Goal: Communication & Community: Answer question/provide support

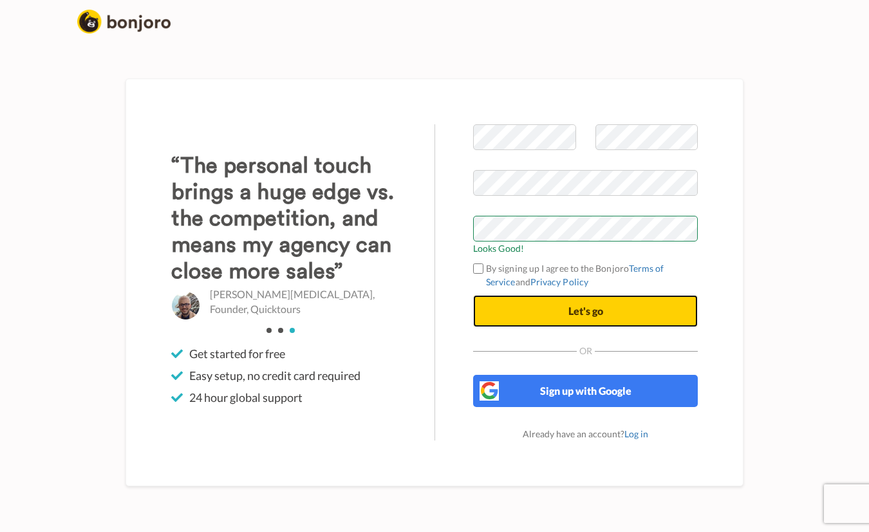
click at [516, 309] on button "Let's go" at bounding box center [585, 311] width 225 height 32
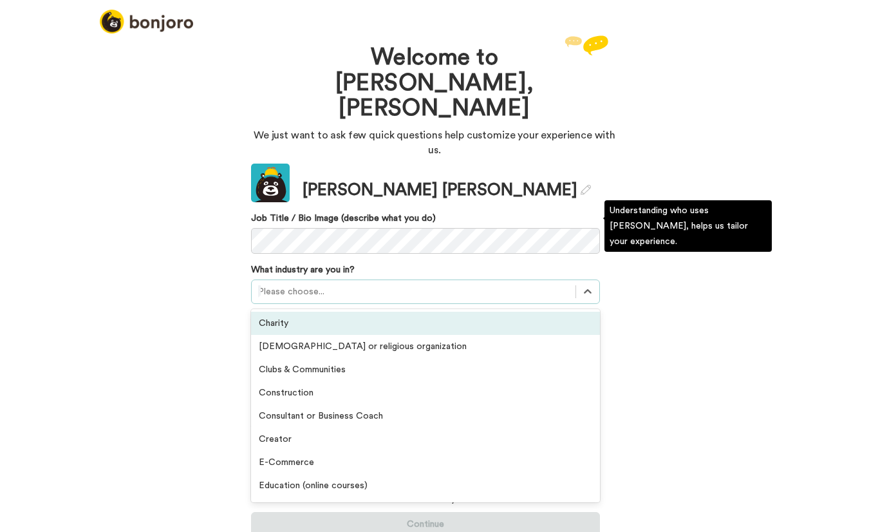
click at [342, 284] on div at bounding box center [413, 291] width 311 height 15
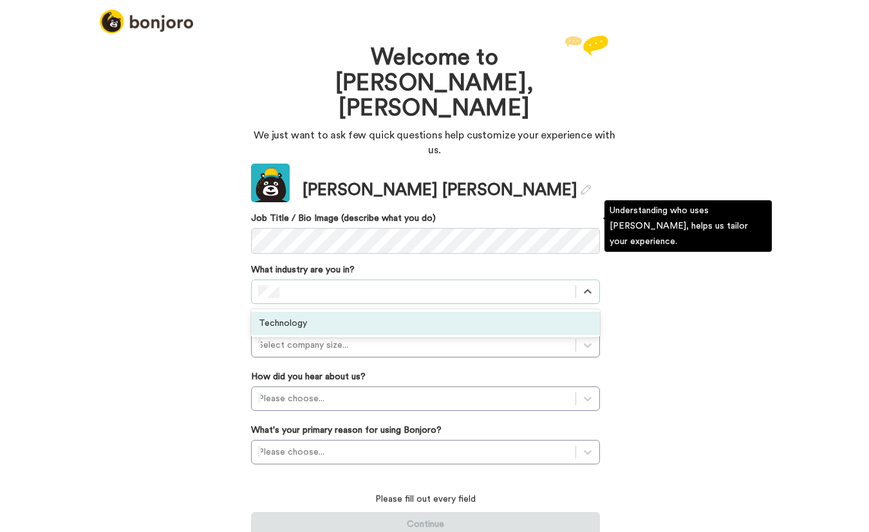
click at [317, 312] on div "Technology" at bounding box center [425, 323] width 349 height 23
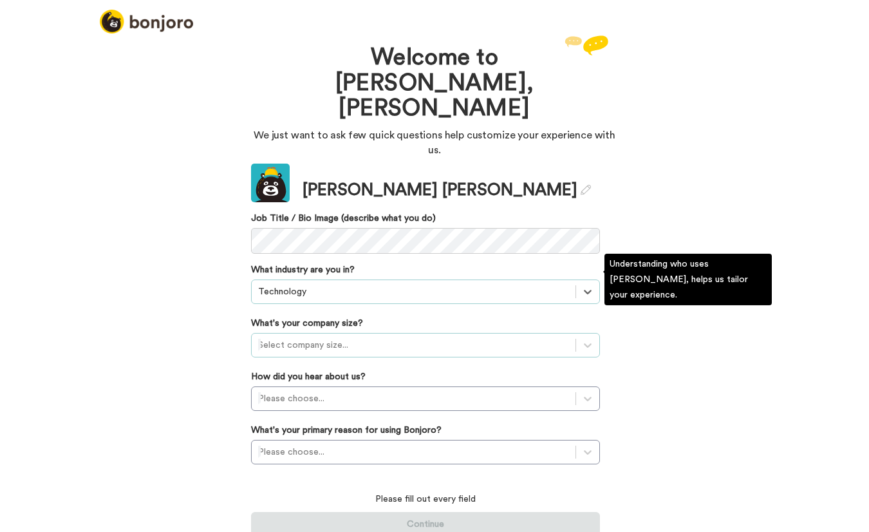
click at [355, 337] on div at bounding box center [413, 344] width 311 height 15
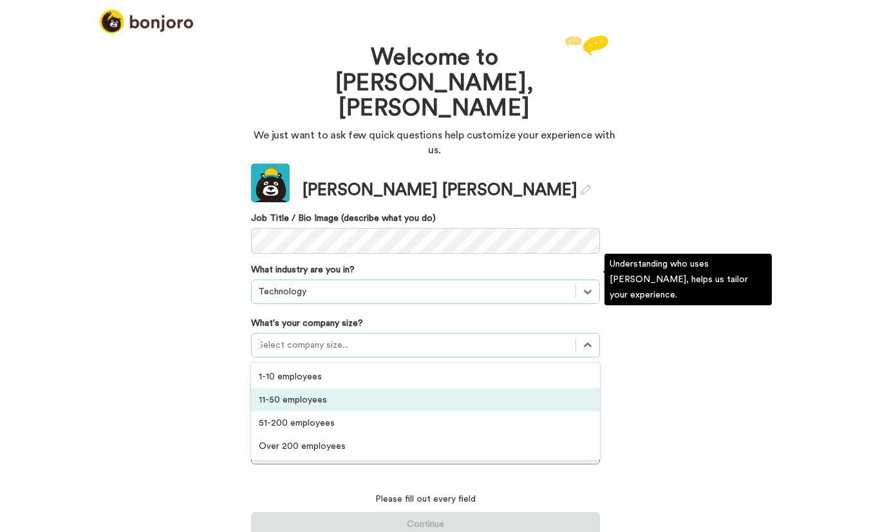
click at [314, 388] on div "11-50 employees" at bounding box center [425, 399] width 349 height 23
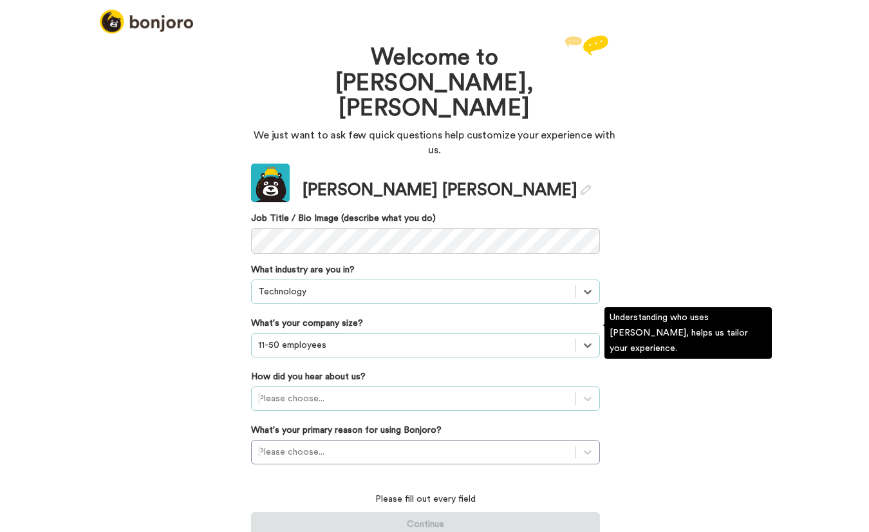
click at [324, 391] on div at bounding box center [413, 398] width 311 height 15
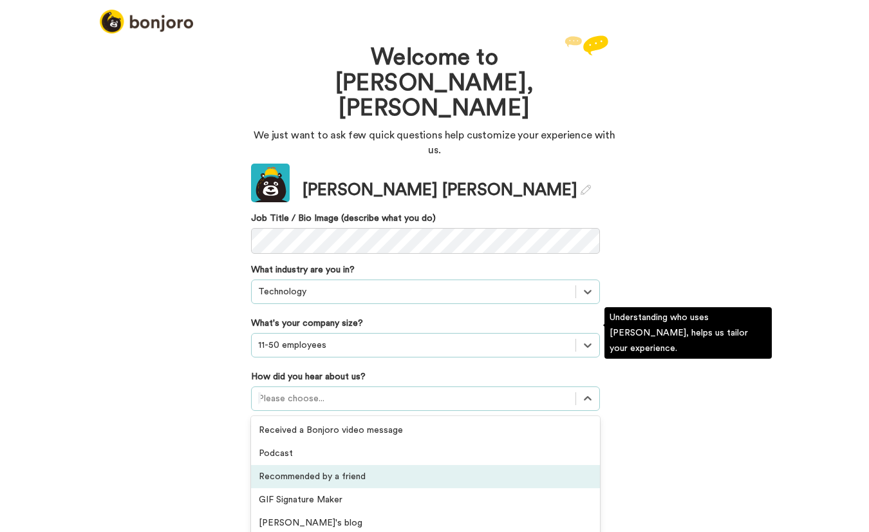
click at [326, 465] on div "Recommended by a friend" at bounding box center [425, 476] width 349 height 23
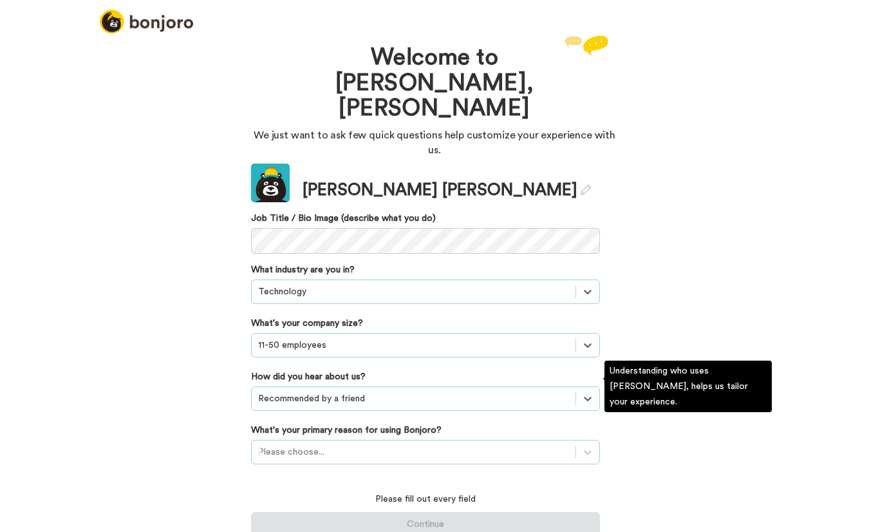
click at [329, 444] on div at bounding box center [413, 451] width 311 height 15
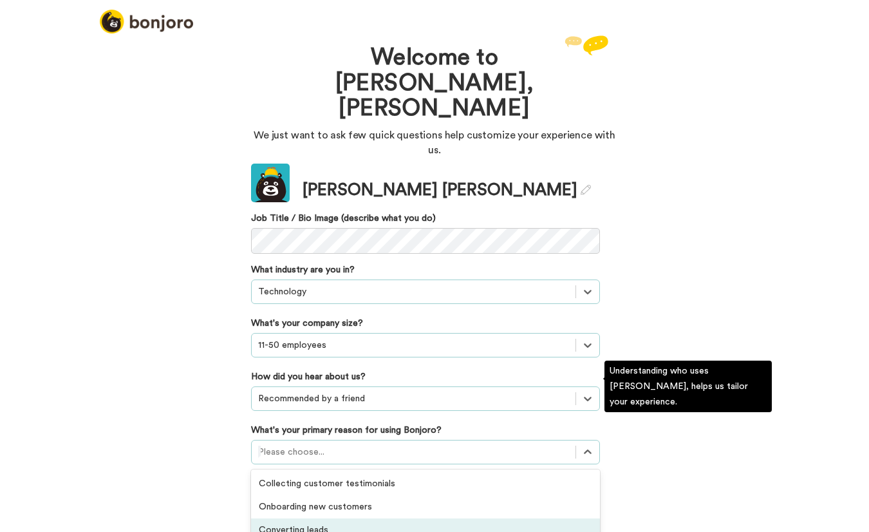
click at [299, 518] on div "Converting leads" at bounding box center [425, 529] width 349 height 23
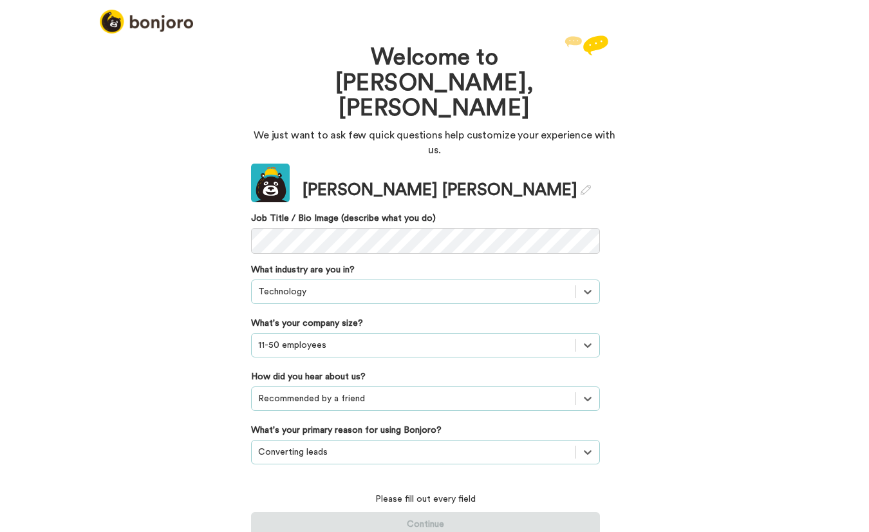
drag, startPoint x: 290, startPoint y: 421, endPoint x: 277, endPoint y: 415, distance: 14.4
click at [290, 477] on div "Please fill out every field Continue" at bounding box center [425, 506] width 349 height 59
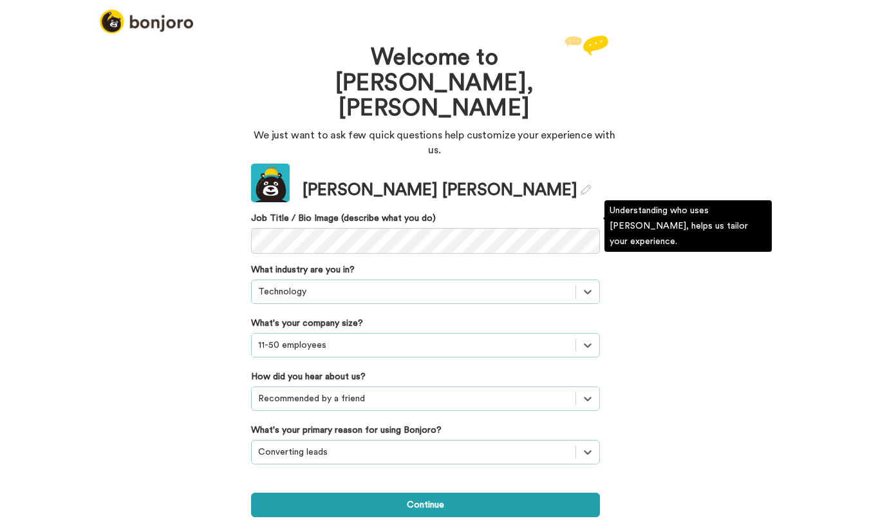
click at [189, 255] on div "Welcome to Bonjoro, Blake We just want to ask few quick questions help customiz…" at bounding box center [434, 282] width 869 height 500
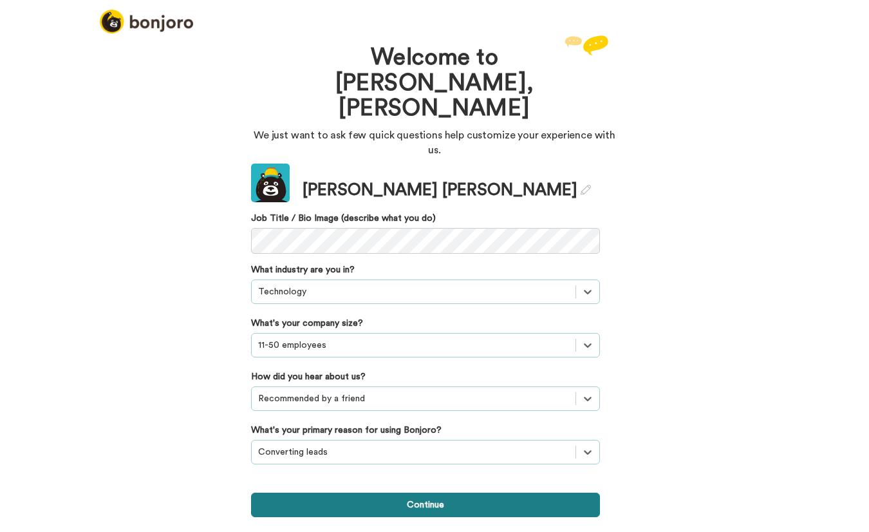
click at [359, 492] on button "Continue" at bounding box center [425, 504] width 349 height 24
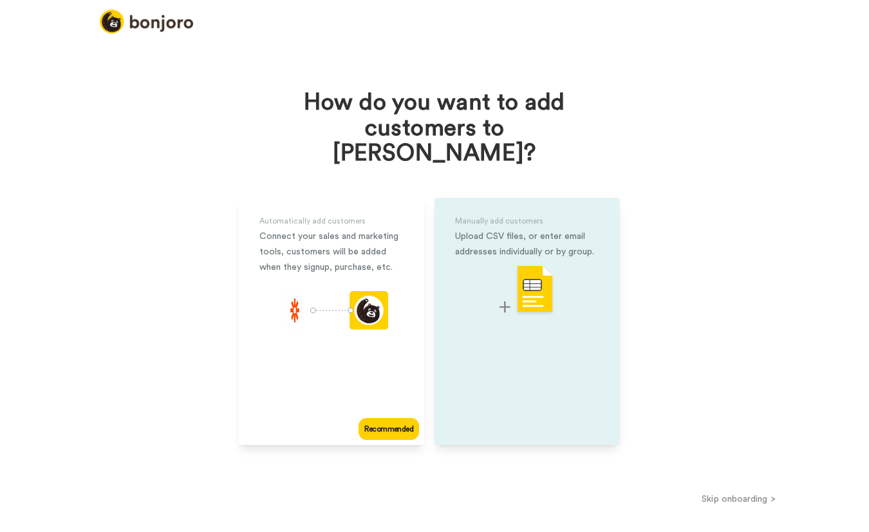
click at [509, 372] on div "Manually add customers Upload CSV files, or enter email addresses individually …" at bounding box center [527, 321] width 185 height 247
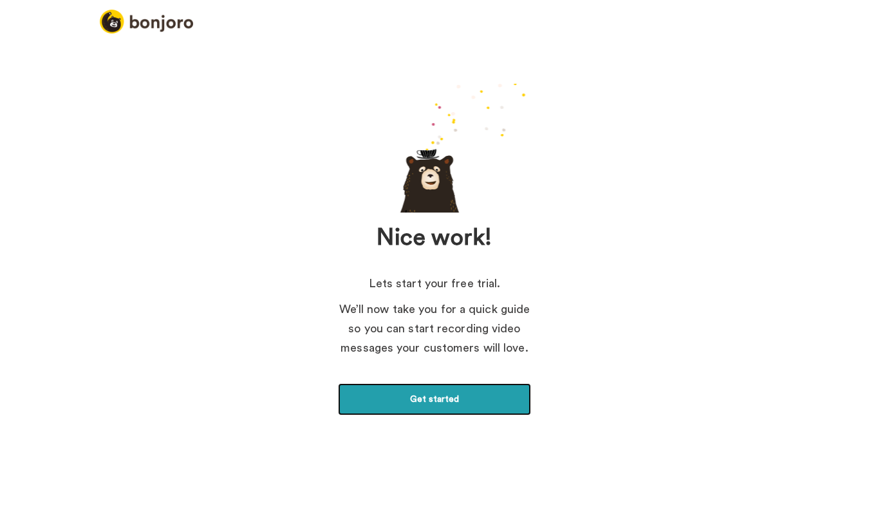
click at [456, 404] on link "Get started" at bounding box center [434, 399] width 193 height 32
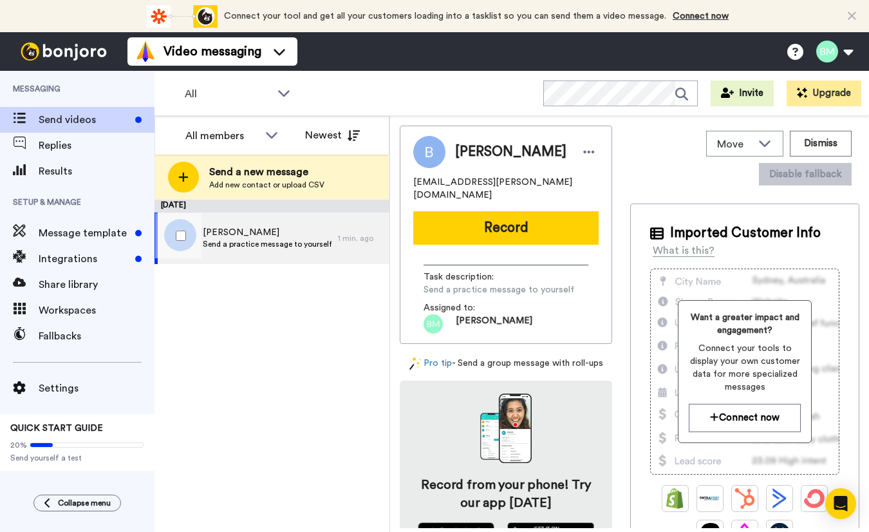
click at [288, 246] on span "Send a practice message to yourself" at bounding box center [267, 244] width 129 height 10
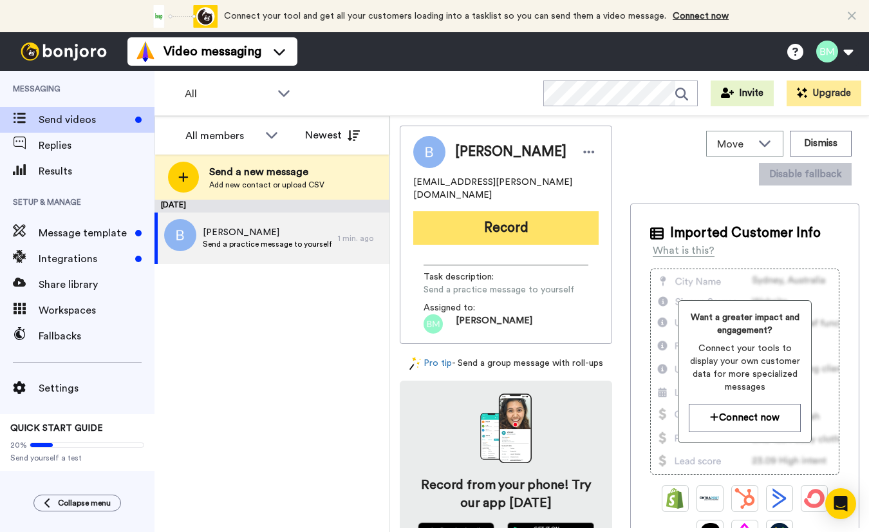
click at [512, 218] on button "Record" at bounding box center [505, 227] width 185 height 33
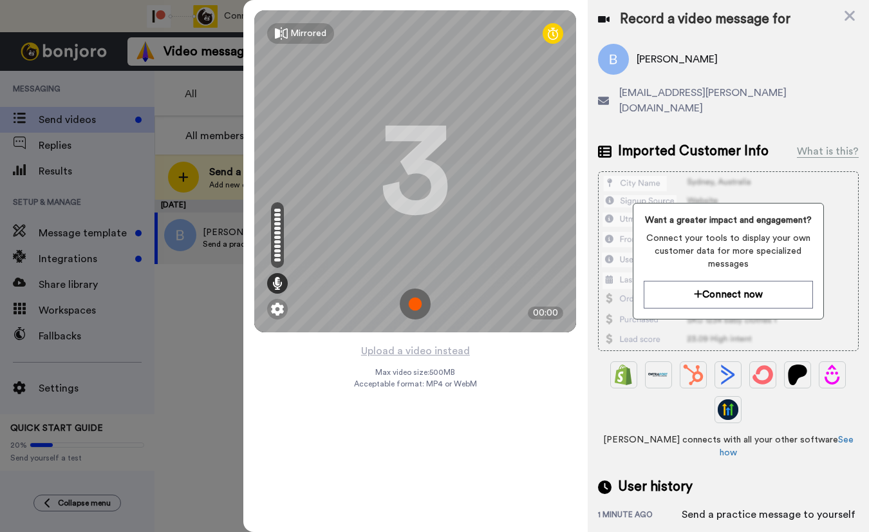
click at [415, 304] on img at bounding box center [415, 303] width 31 height 31
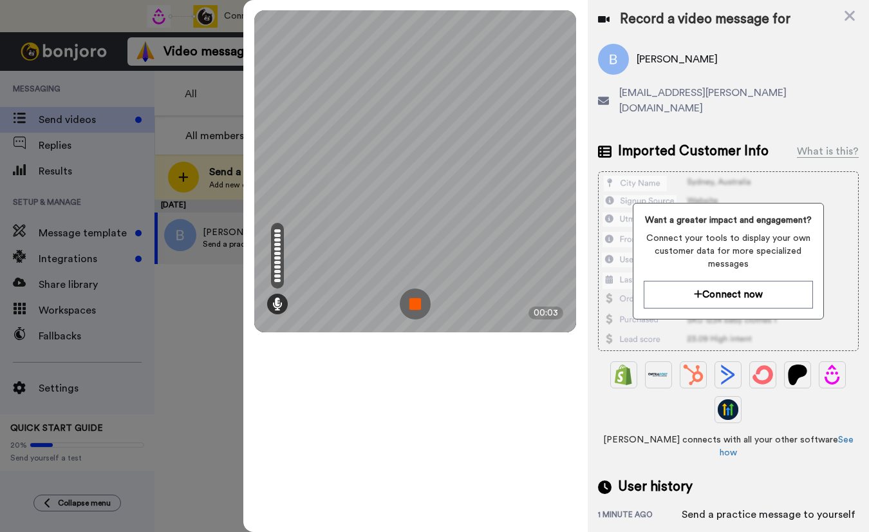
click at [420, 311] on img at bounding box center [415, 303] width 31 height 31
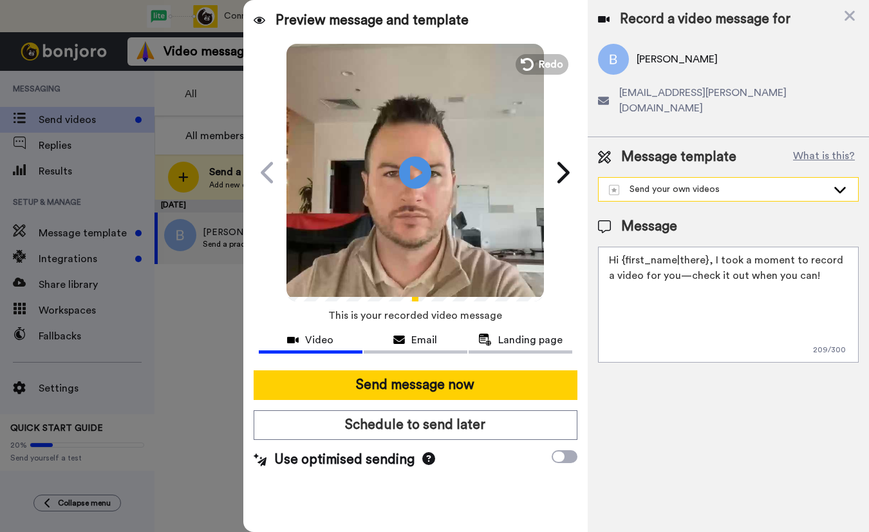
click at [845, 183] on icon at bounding box center [839, 189] width 15 height 13
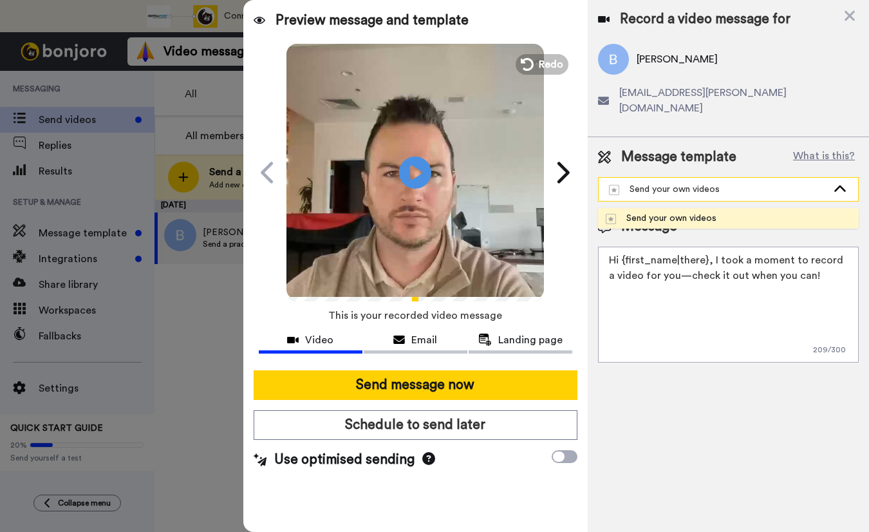
click at [845, 185] on icon at bounding box center [840, 188] width 12 height 6
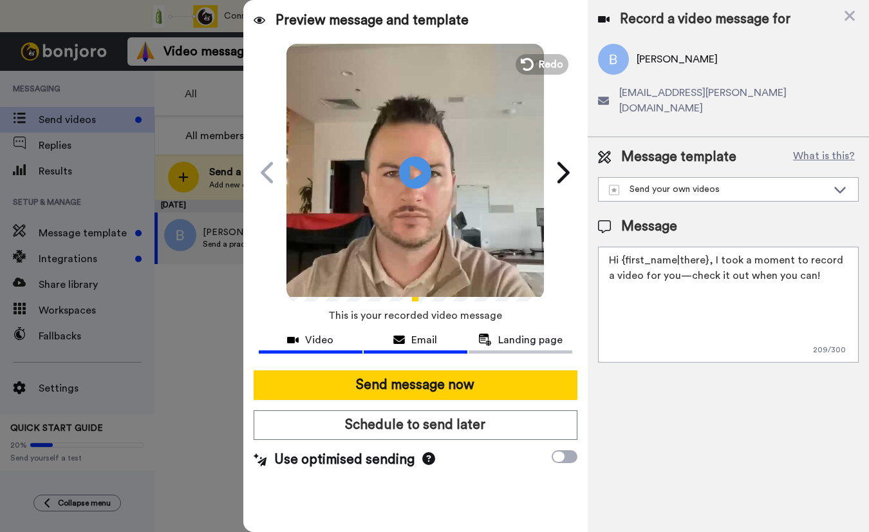
click at [415, 341] on span "Email" at bounding box center [424, 339] width 26 height 15
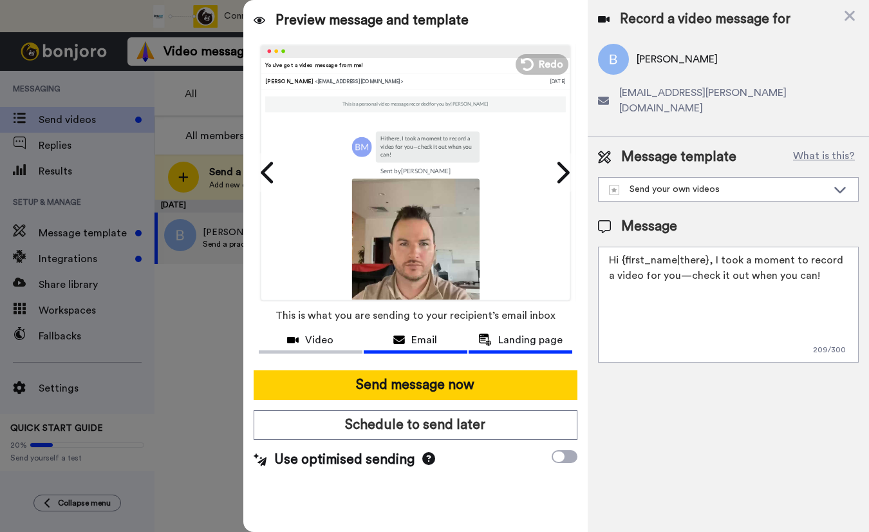
click at [523, 337] on span "Landing page" at bounding box center [530, 339] width 64 height 15
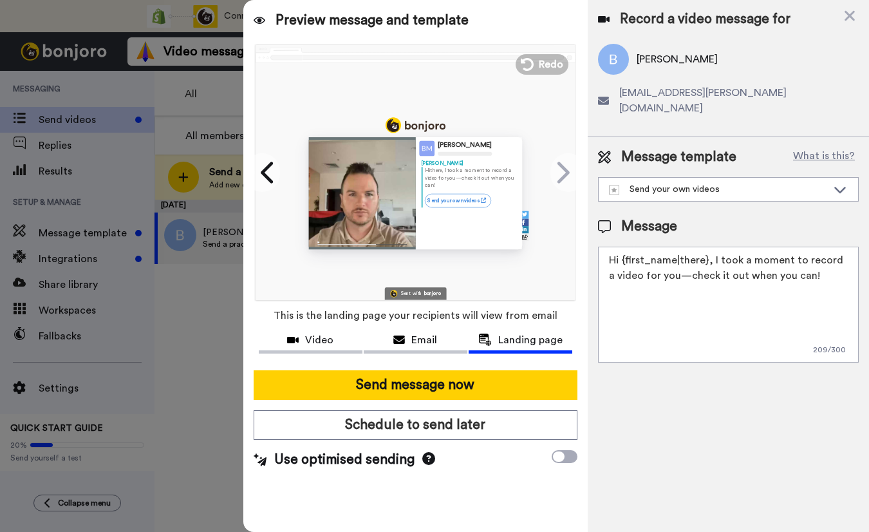
click at [427, 457] on icon at bounding box center [428, 458] width 13 height 13
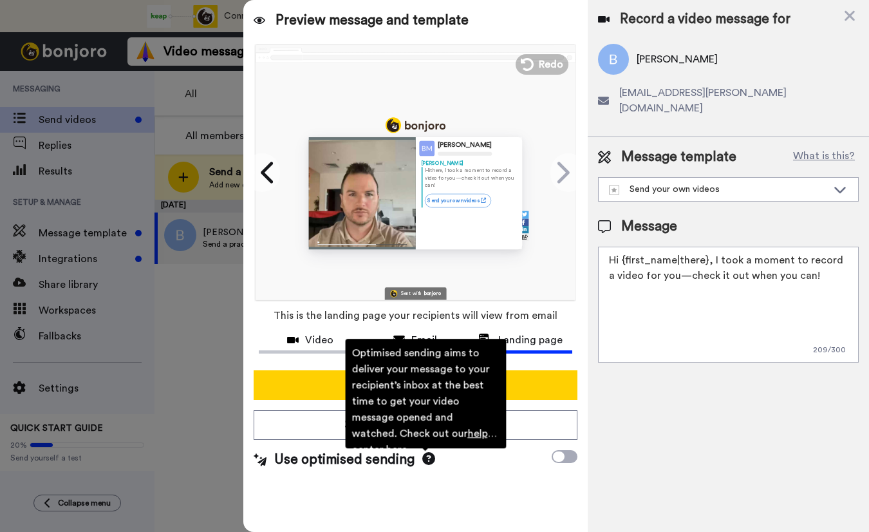
click at [427, 457] on icon at bounding box center [428, 458] width 13 height 13
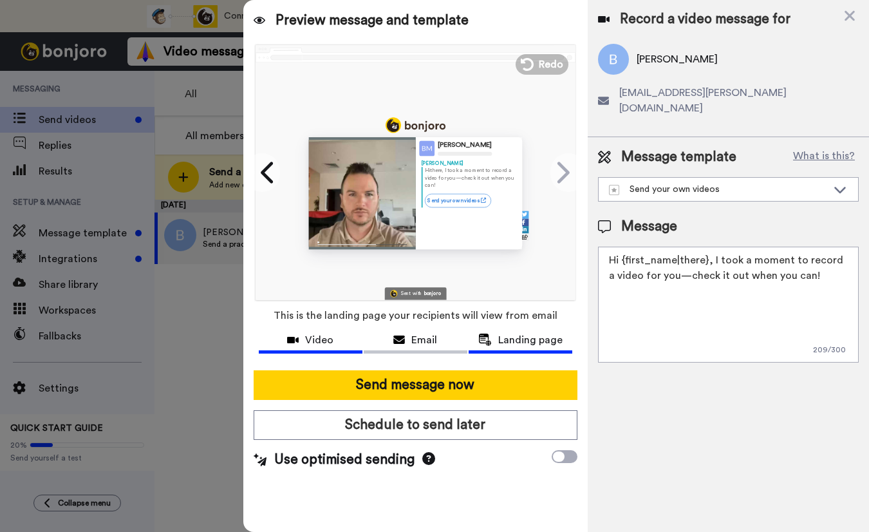
click at [314, 337] on span "Video" at bounding box center [319, 339] width 28 height 15
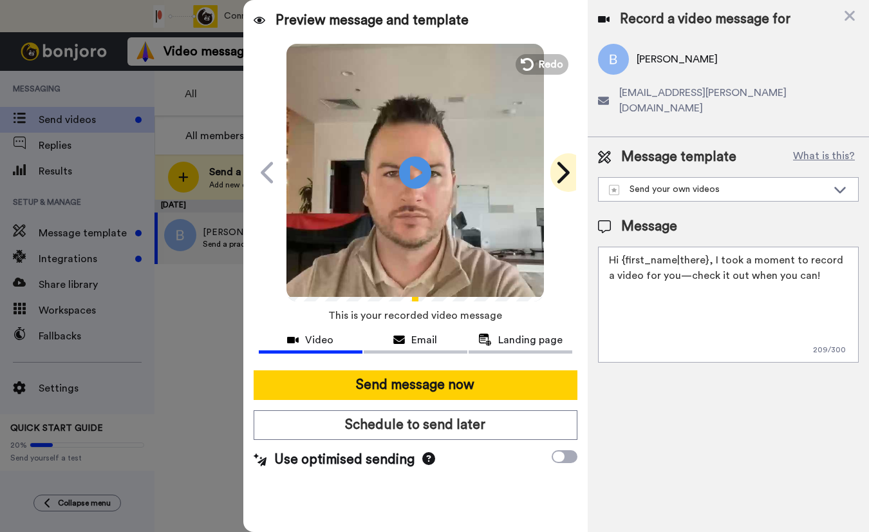
click at [564, 162] on icon at bounding box center [562, 172] width 21 height 24
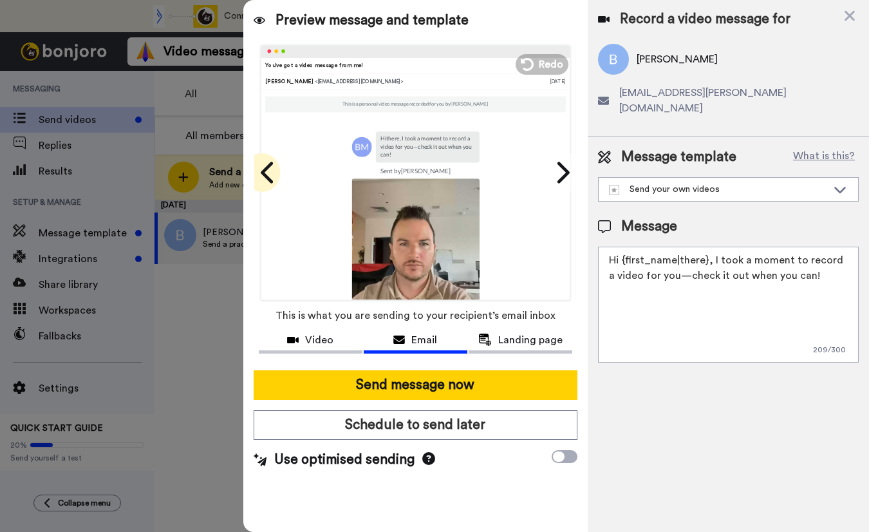
click at [265, 172] on icon at bounding box center [267, 172] width 12 height 21
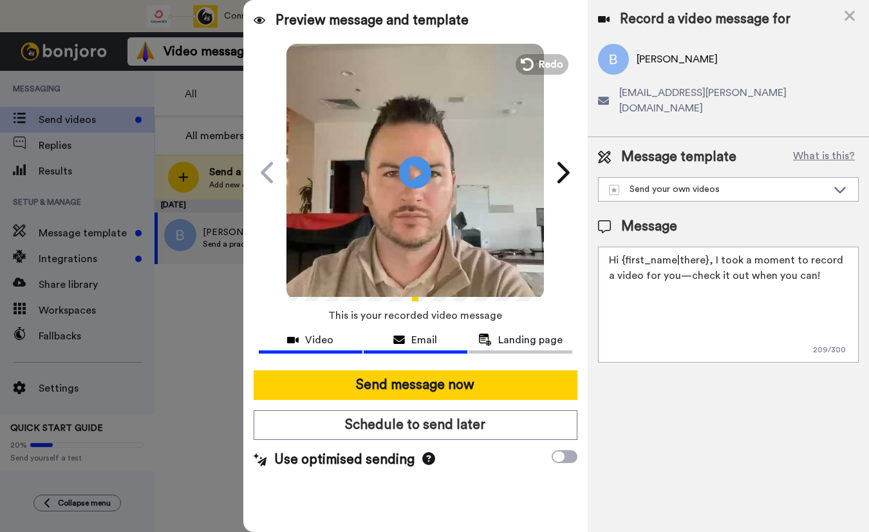
click at [395, 341] on icon at bounding box center [399, 340] width 12 height 10
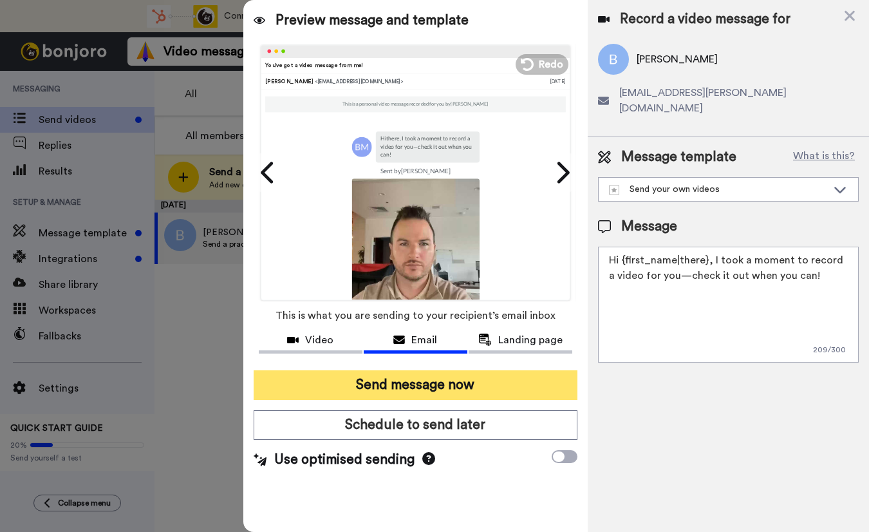
click at [418, 388] on button "Send message now" at bounding box center [416, 385] width 324 height 30
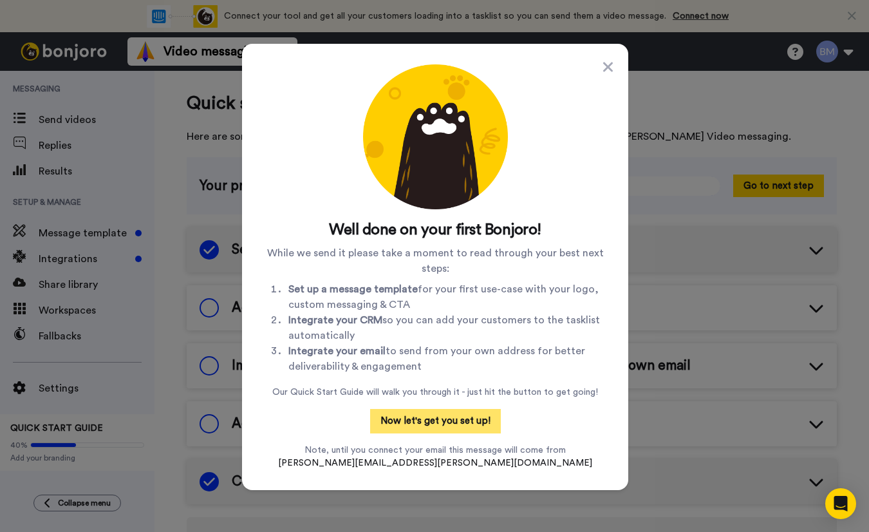
click at [451, 415] on button "Now let's get you set up!" at bounding box center [435, 421] width 131 height 24
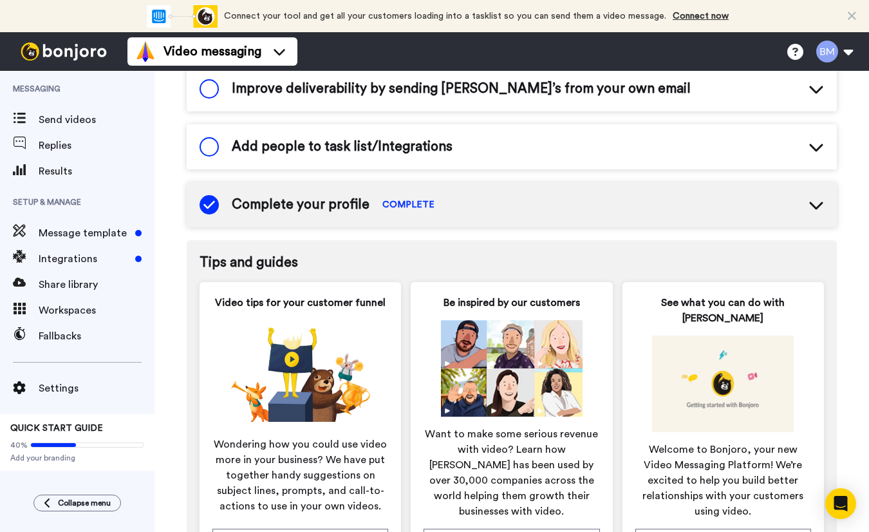
scroll to position [495, 0]
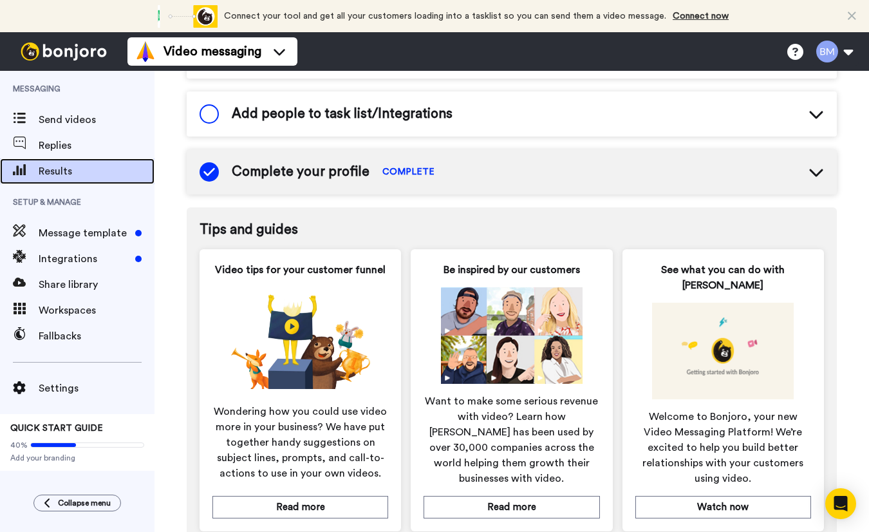
click at [74, 170] on span "Results" at bounding box center [97, 171] width 116 height 15
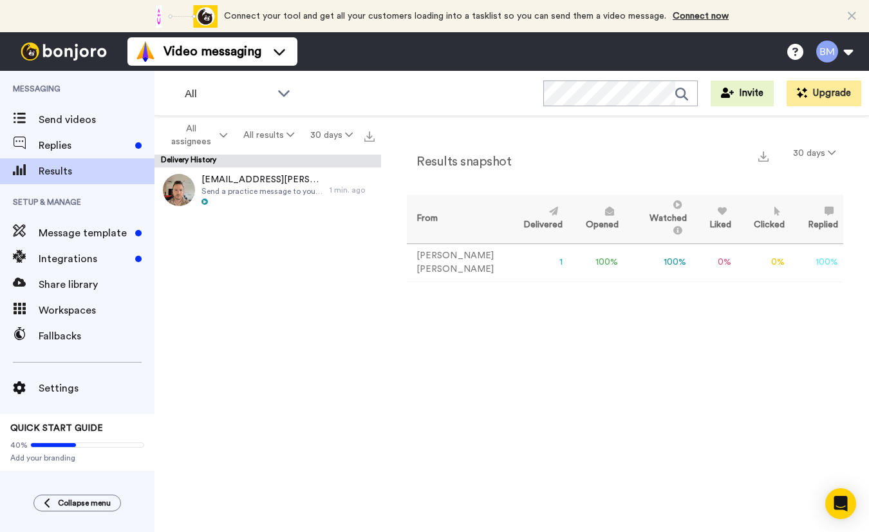
click at [624, 248] on td "100 %" at bounding box center [658, 262] width 68 height 38
click at [92, 147] on span "Replies" at bounding box center [84, 145] width 91 height 15
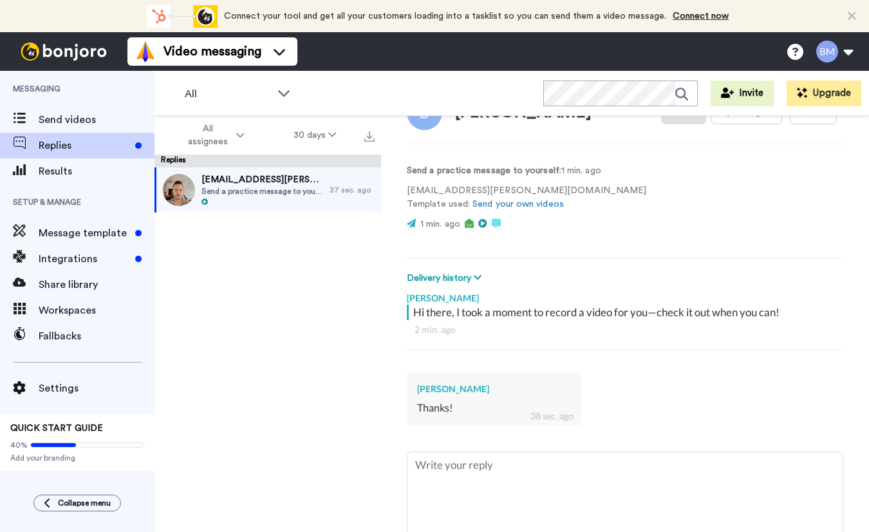
scroll to position [62, 0]
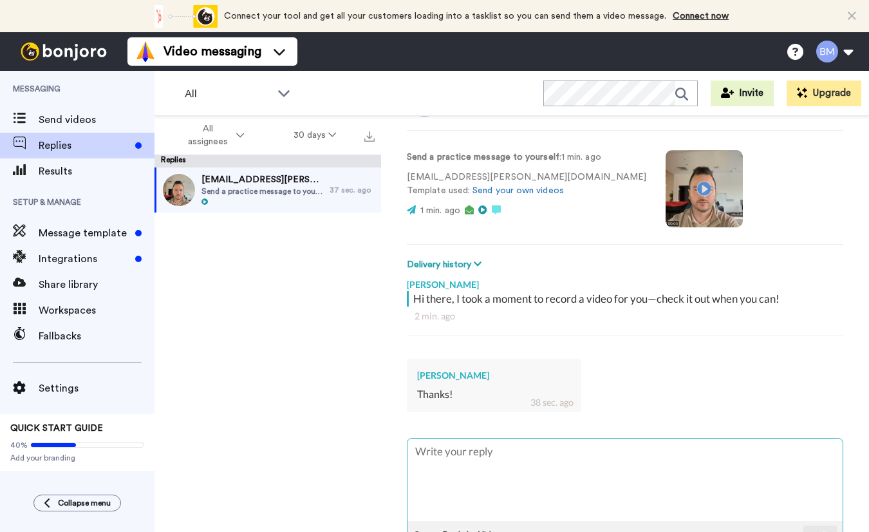
click at [516, 439] on textarea at bounding box center [625, 479] width 435 height 82
type textarea "x"
type textarea "G"
type textarea "x"
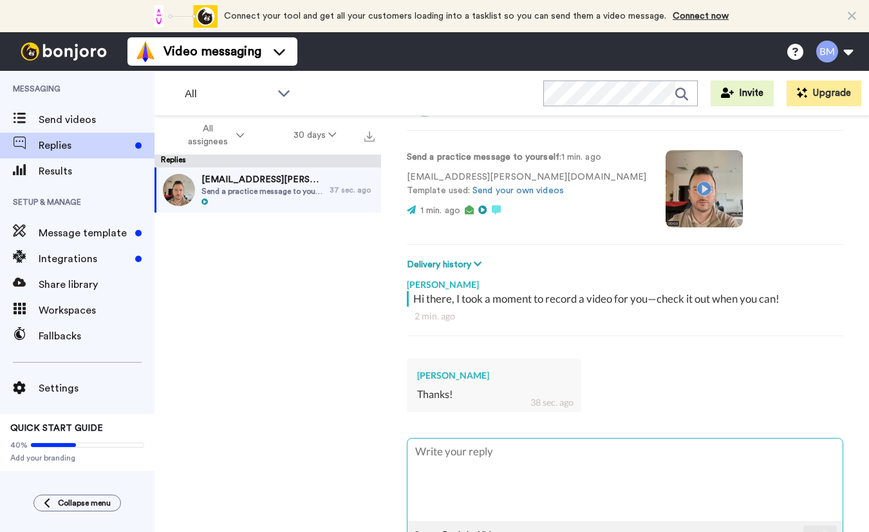
type textarea "H"
type textarea "x"
type textarea "Ho"
type textarea "x"
type textarea "How"
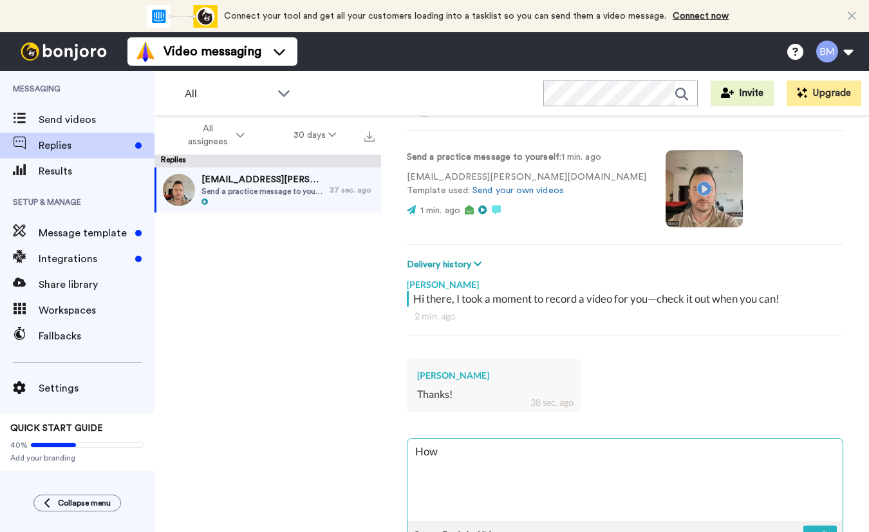
type textarea "x"
type textarea "How"
type textarea "x"
type textarea "How a"
type textarea "x"
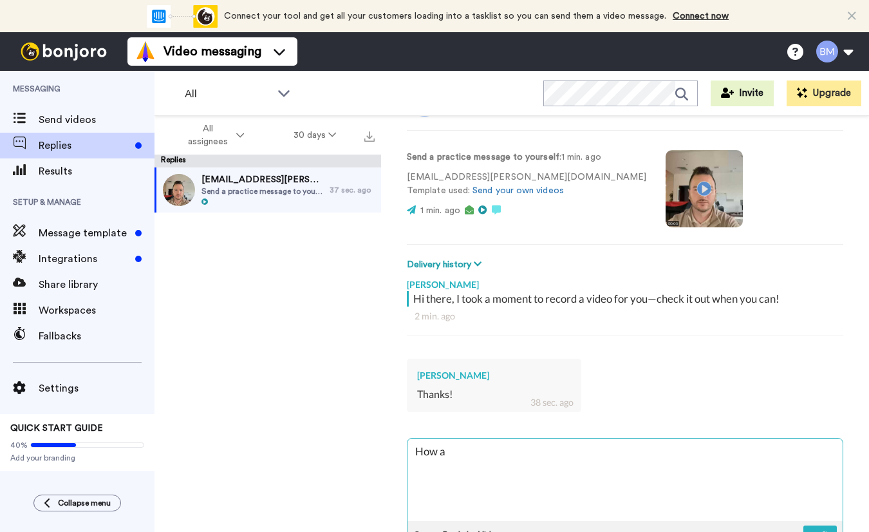
type textarea "How ar"
type textarea "x"
type textarea "How are"
type textarea "x"
type textarea "How aree"
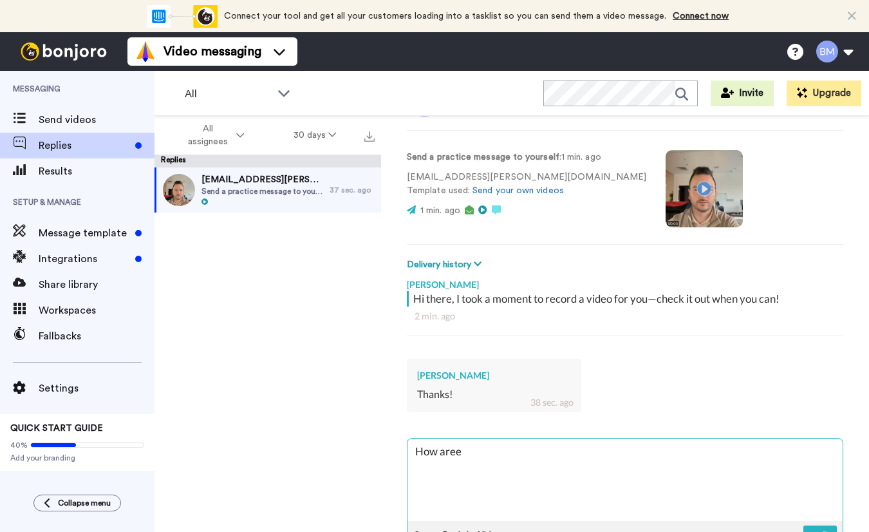
type textarea "x"
type textarea "How aree"
type textarea "x"
type textarea "How aree"
type textarea "x"
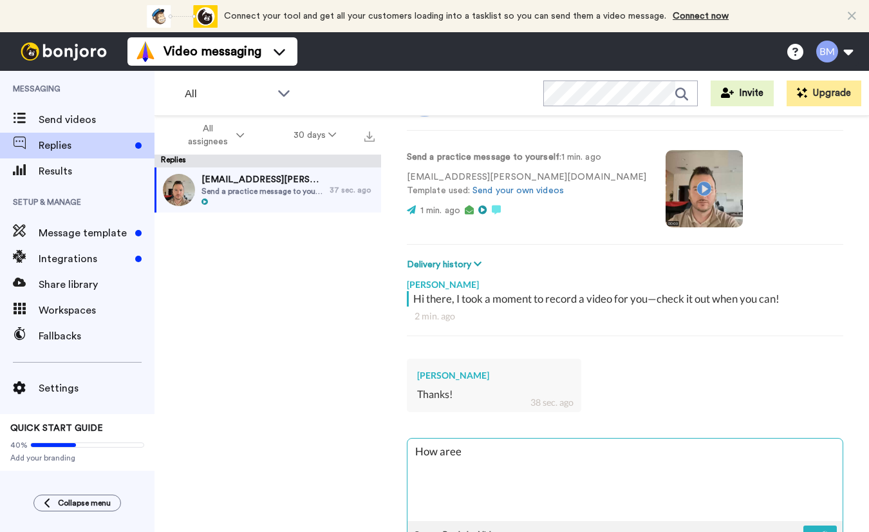
type textarea "How are"
type textarea "x"
type textarea "How are"
type textarea "x"
type textarea "How are t"
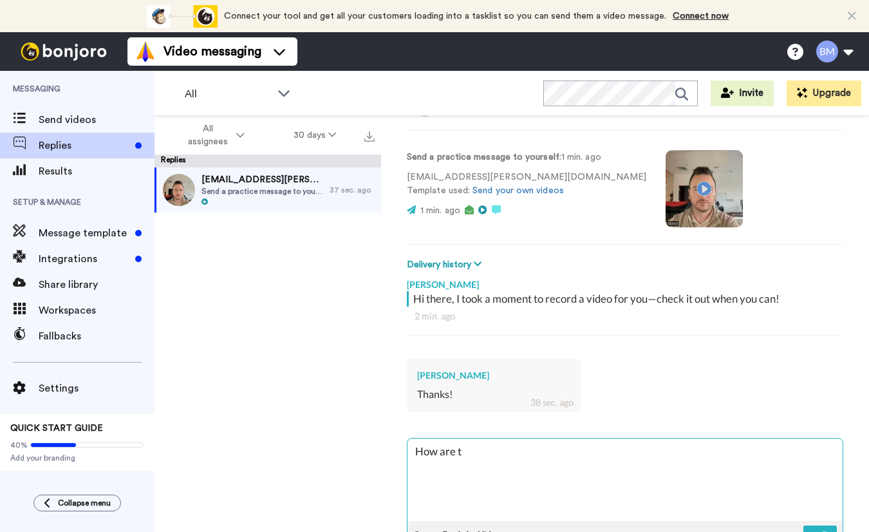
type textarea "x"
type textarea "How are to"
type textarea "x"
type textarea "How are tou"
type textarea "x"
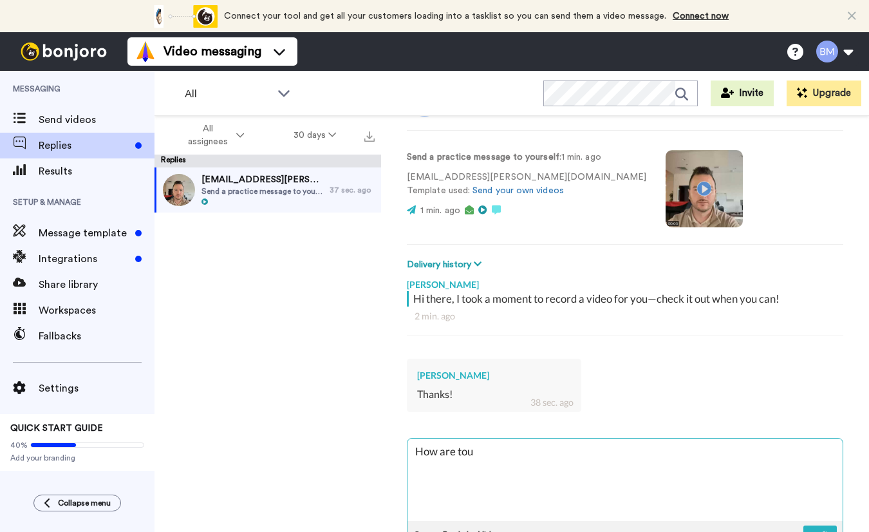
type textarea "How are to"
type textarea "x"
type textarea "How are t"
type textarea "x"
type textarea "How are"
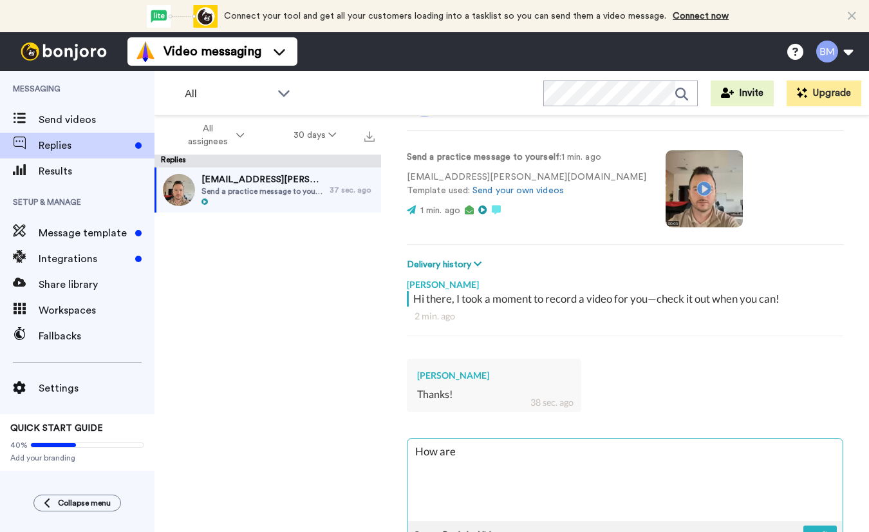
type textarea "x"
type textarea "How are y"
type textarea "x"
type textarea "How are yo"
type textarea "x"
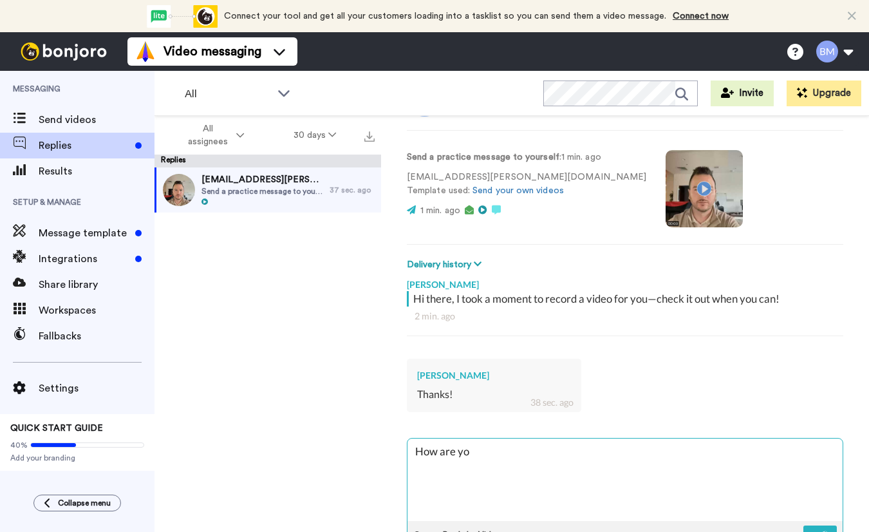
type textarea "How are you"
type textarea "x"
type textarea "How are you"
type textarea "x"
type textarea "How are you r"
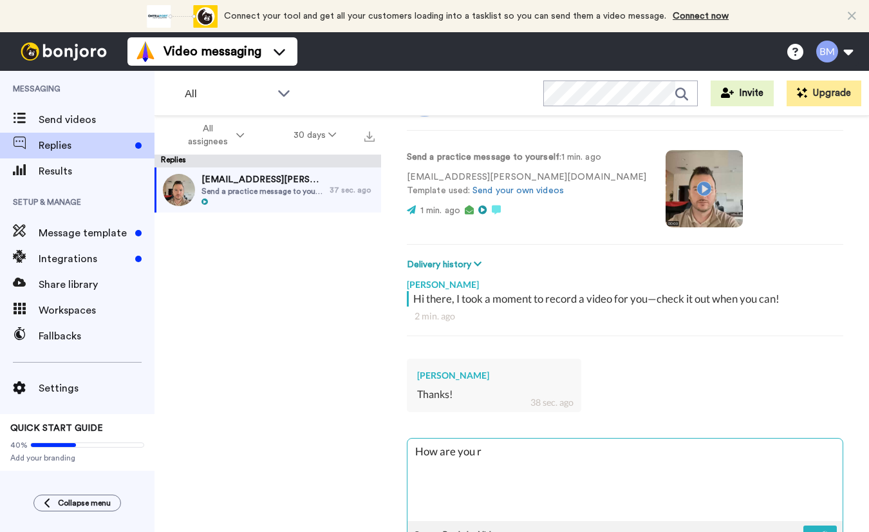
type textarea "x"
type textarea "How are you rt"
type textarea "x"
type textarea "How are you r"
type textarea "x"
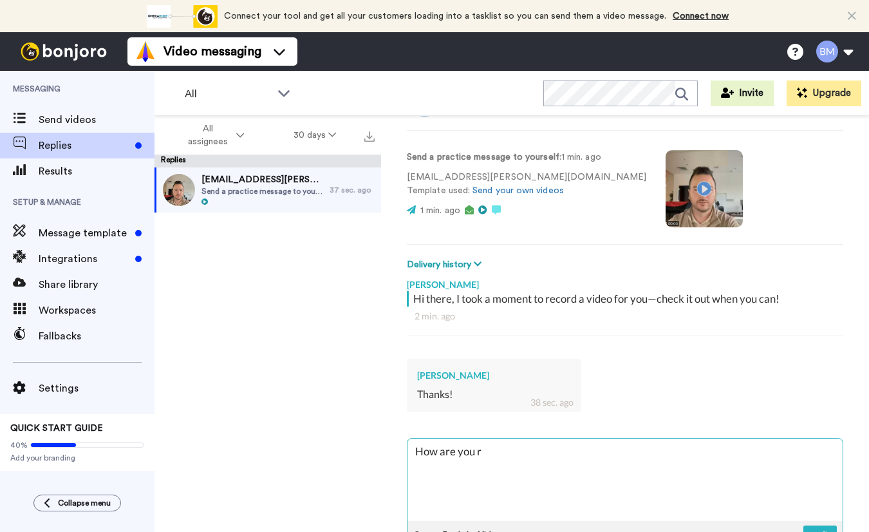
type textarea "How are you"
type textarea "x"
type textarea "How are you t"
type textarea "x"
type textarea "How are you to"
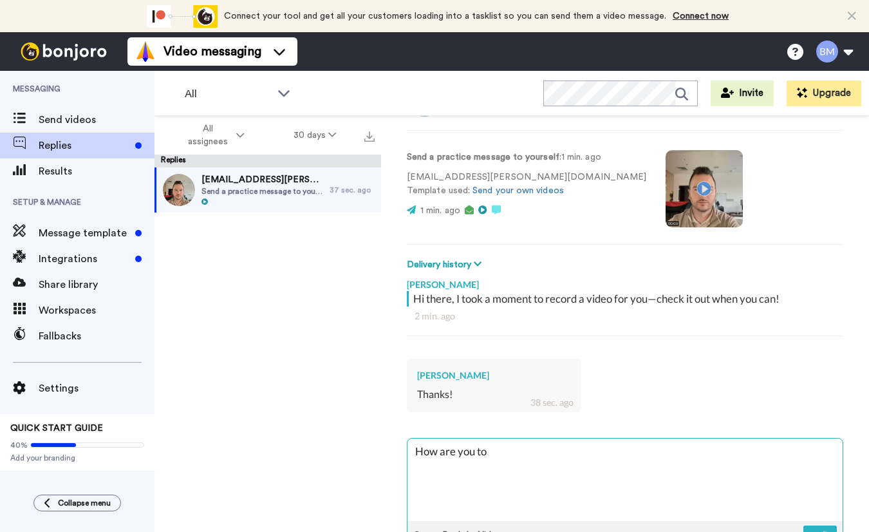
type textarea "x"
type textarea "How are you tod"
type textarea "x"
type textarea "How are you toda"
type textarea "x"
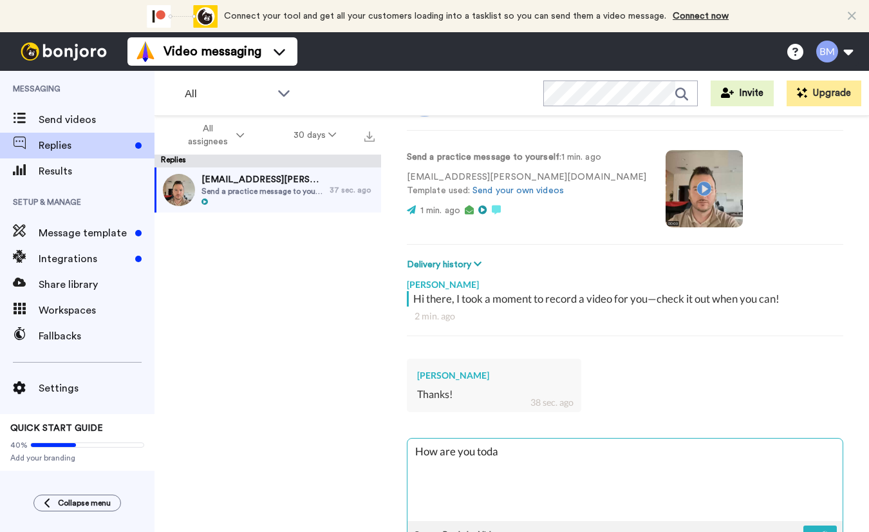
type textarea "How are you today"
type textarea "x"
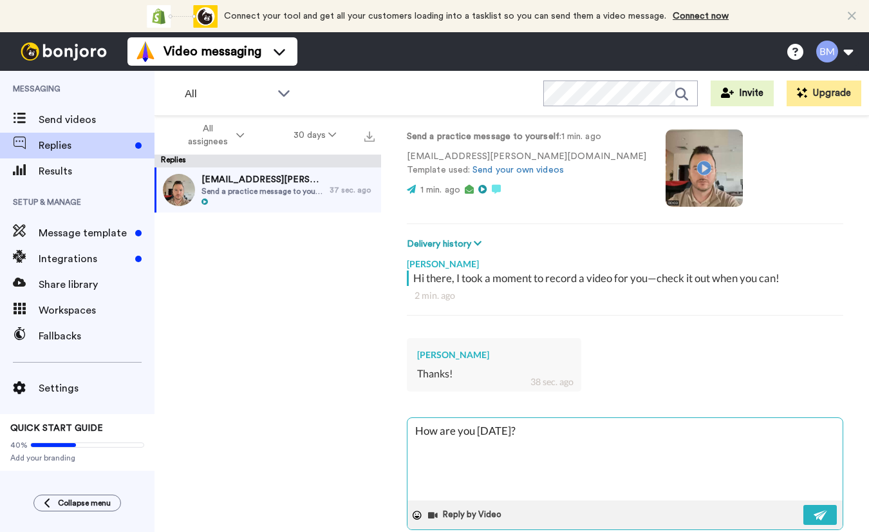
scroll to position [84, 0]
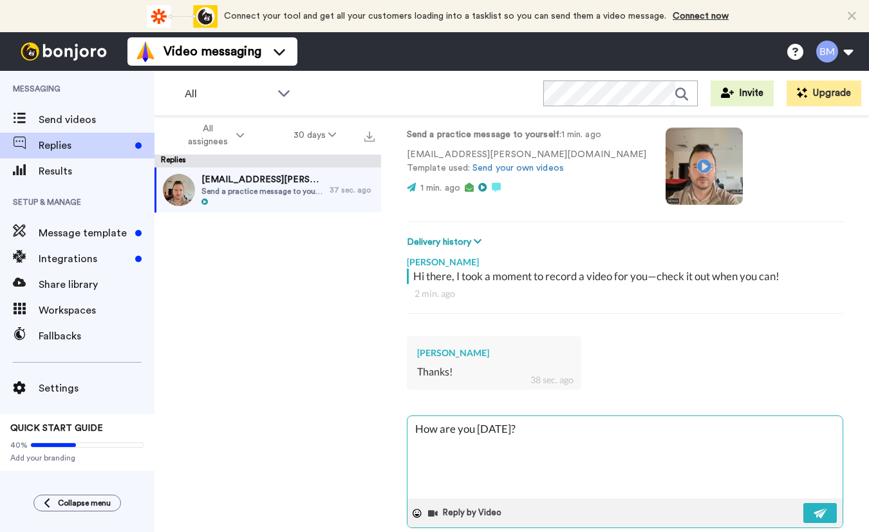
type textarea "How are you today?"
click at [801, 510] on div "Reply by Video" at bounding box center [625, 512] width 435 height 29
click at [808, 511] on button at bounding box center [819, 513] width 33 height 20
type textarea "x"
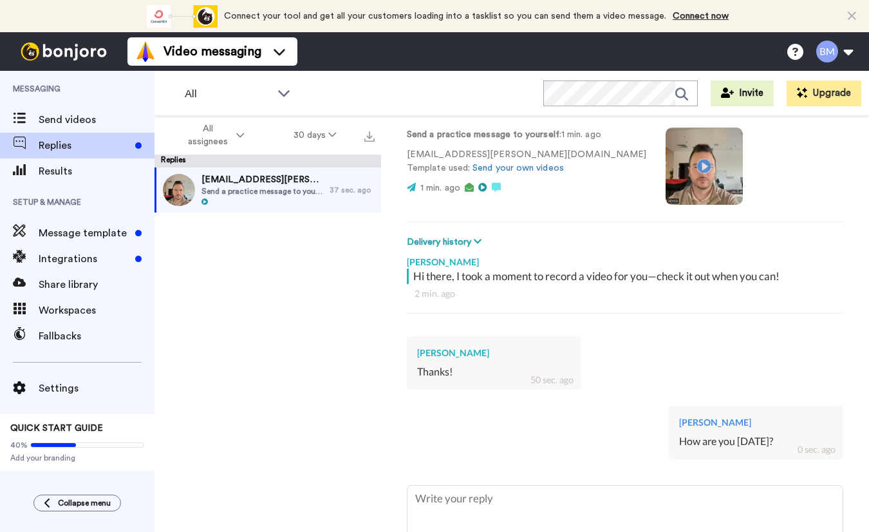
type textarea "x"
click at [317, 361] on div "bd.malicoat@gmail.com Send a practice message to yourself 1 sec. ago" at bounding box center [268, 353] width 227 height 372
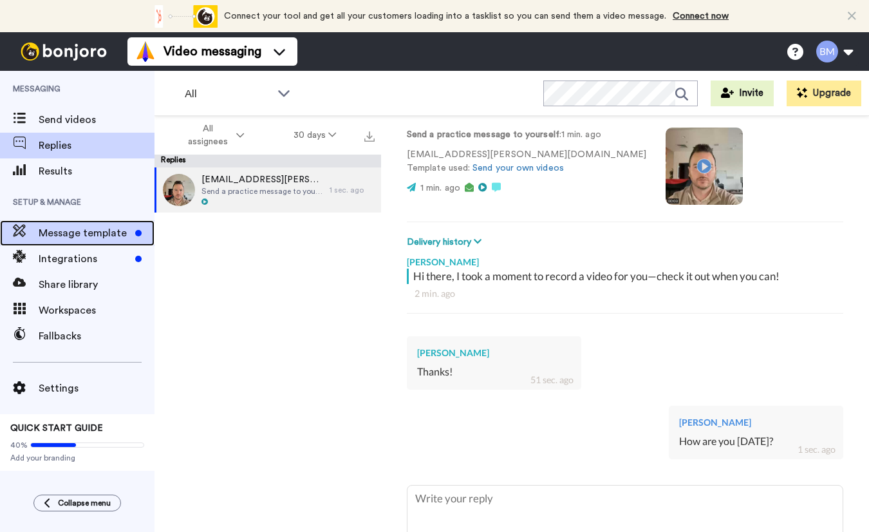
click at [91, 238] on span "Message template" at bounding box center [84, 232] width 91 height 15
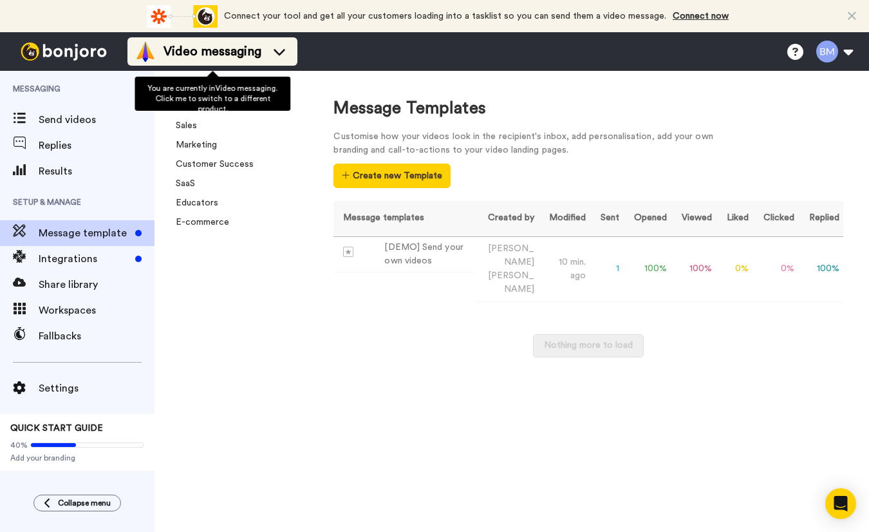
click at [286, 55] on icon at bounding box center [279, 51] width 21 height 13
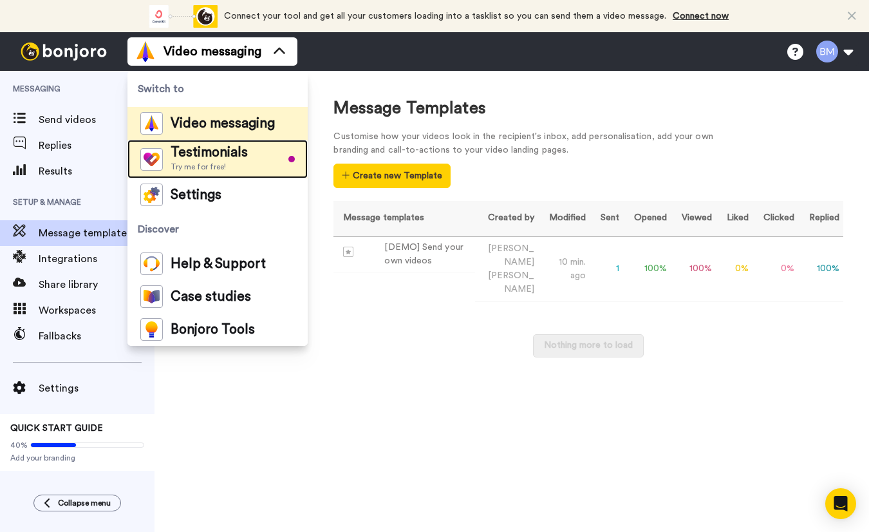
click at [251, 161] on li "Testimonials Try me for free!" at bounding box center [217, 159] width 180 height 39
